Goal: Obtain resource: Obtain resource

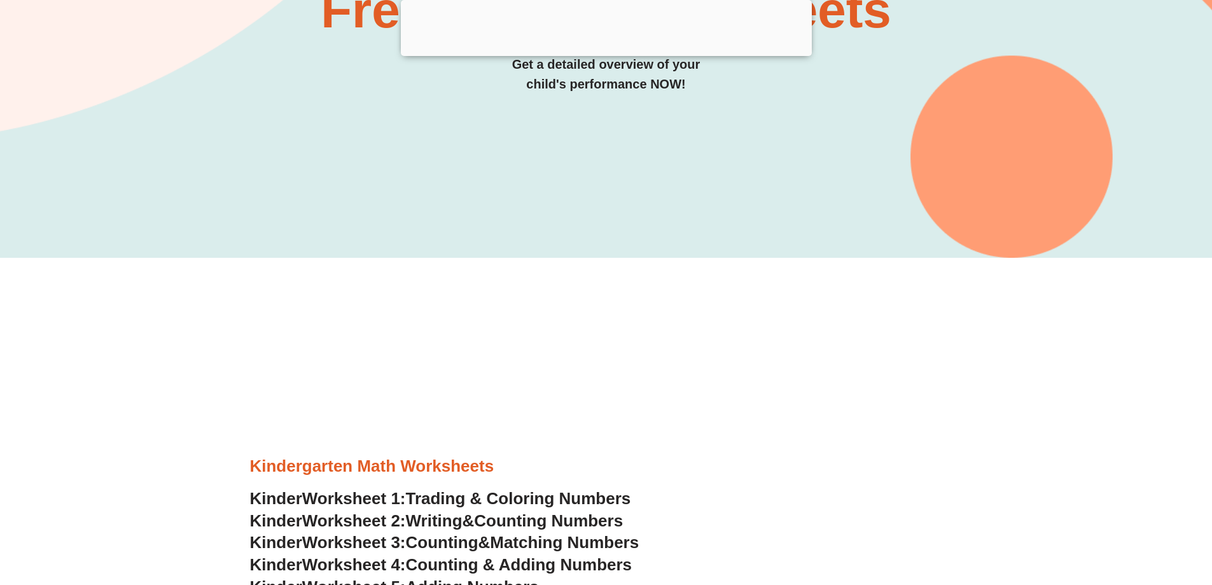
scroll to position [507, 0]
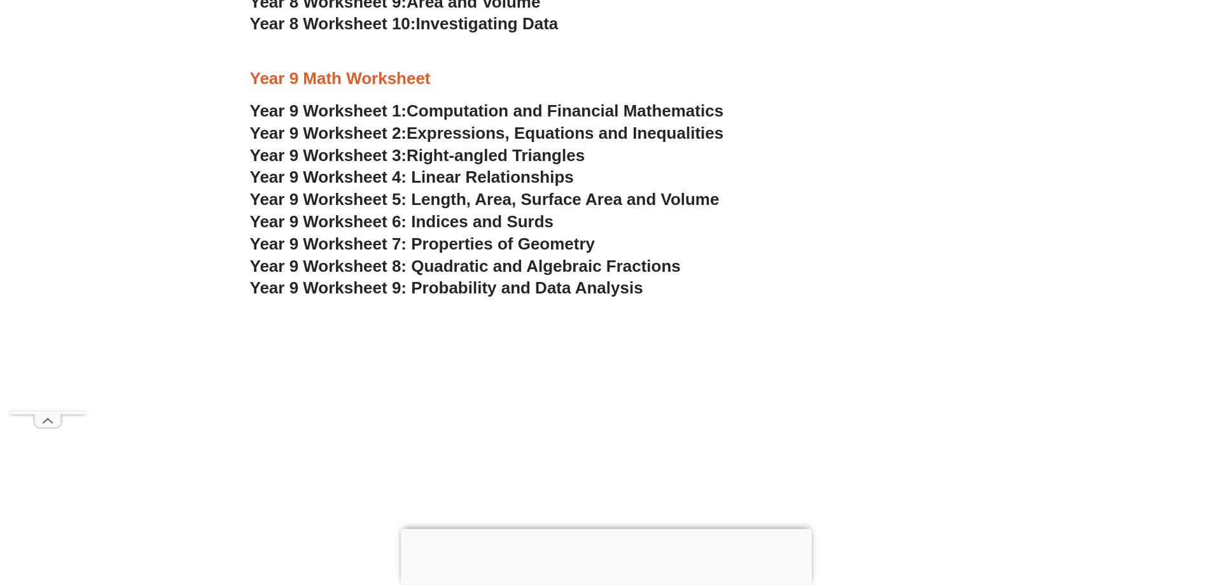
scroll to position [4408, 0]
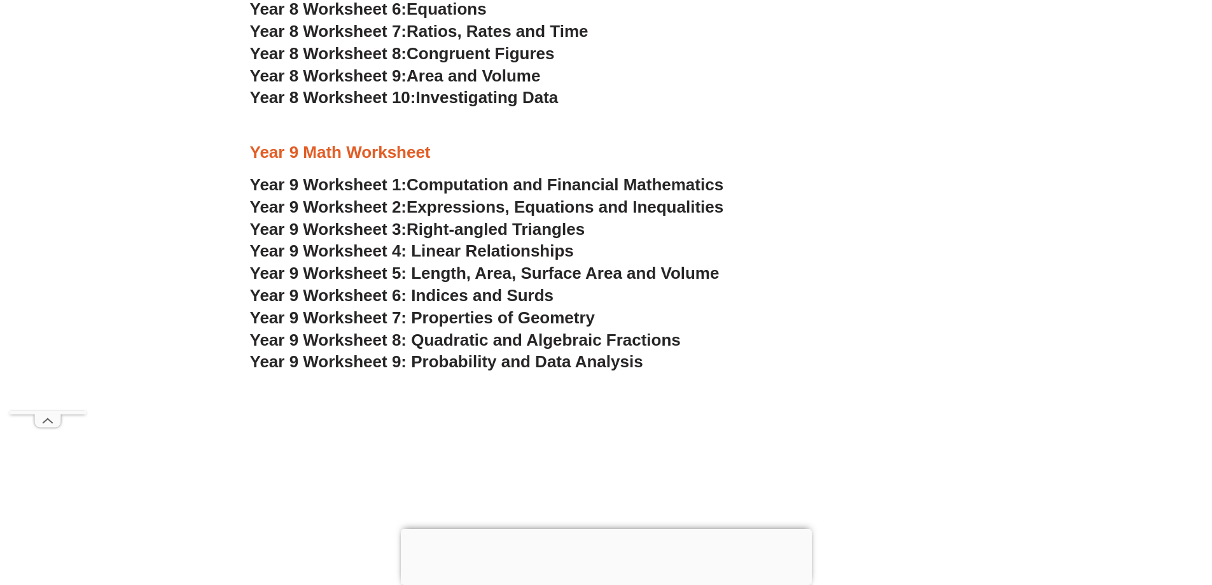
click at [592, 365] on span "Year 9 Worksheet 9: Probability and Data Analysis" at bounding box center [446, 361] width 393 height 19
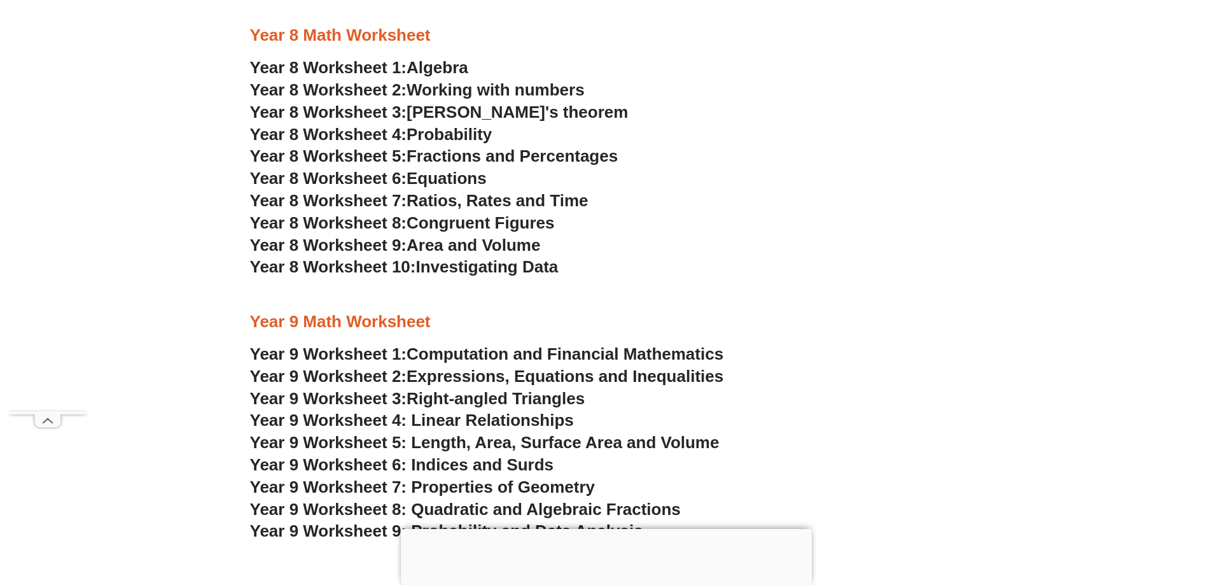
click at [464, 130] on span "Probability" at bounding box center [449, 134] width 85 height 19
click at [500, 96] on span "Working with numbers" at bounding box center [496, 89] width 178 height 19
click at [547, 356] on span "Computation and Financial Mathematics" at bounding box center [565, 353] width 317 height 19
